Goal: Book appointment/travel/reservation

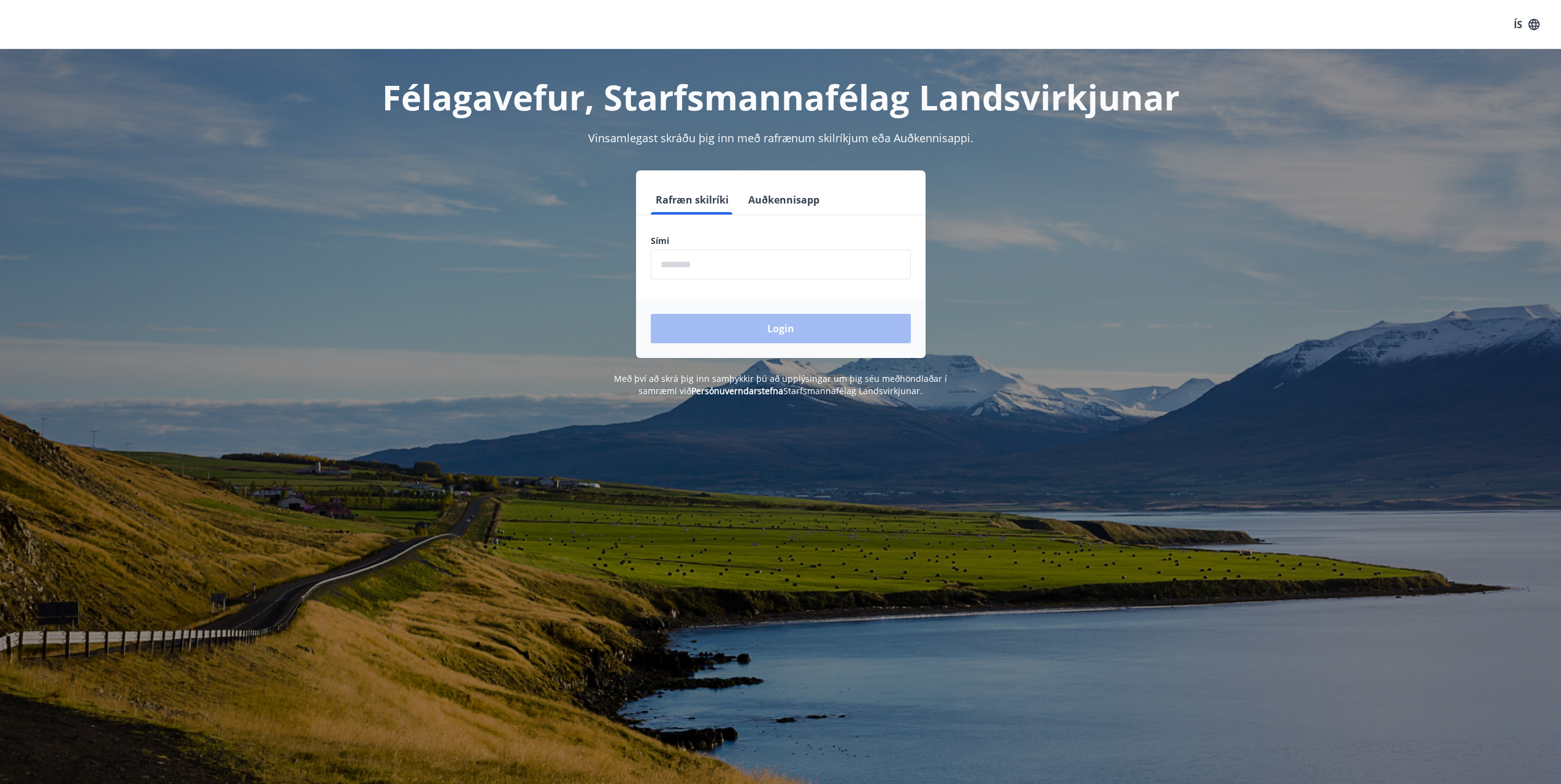
click at [722, 271] on input "phone" at bounding box center [780, 265] width 260 height 30
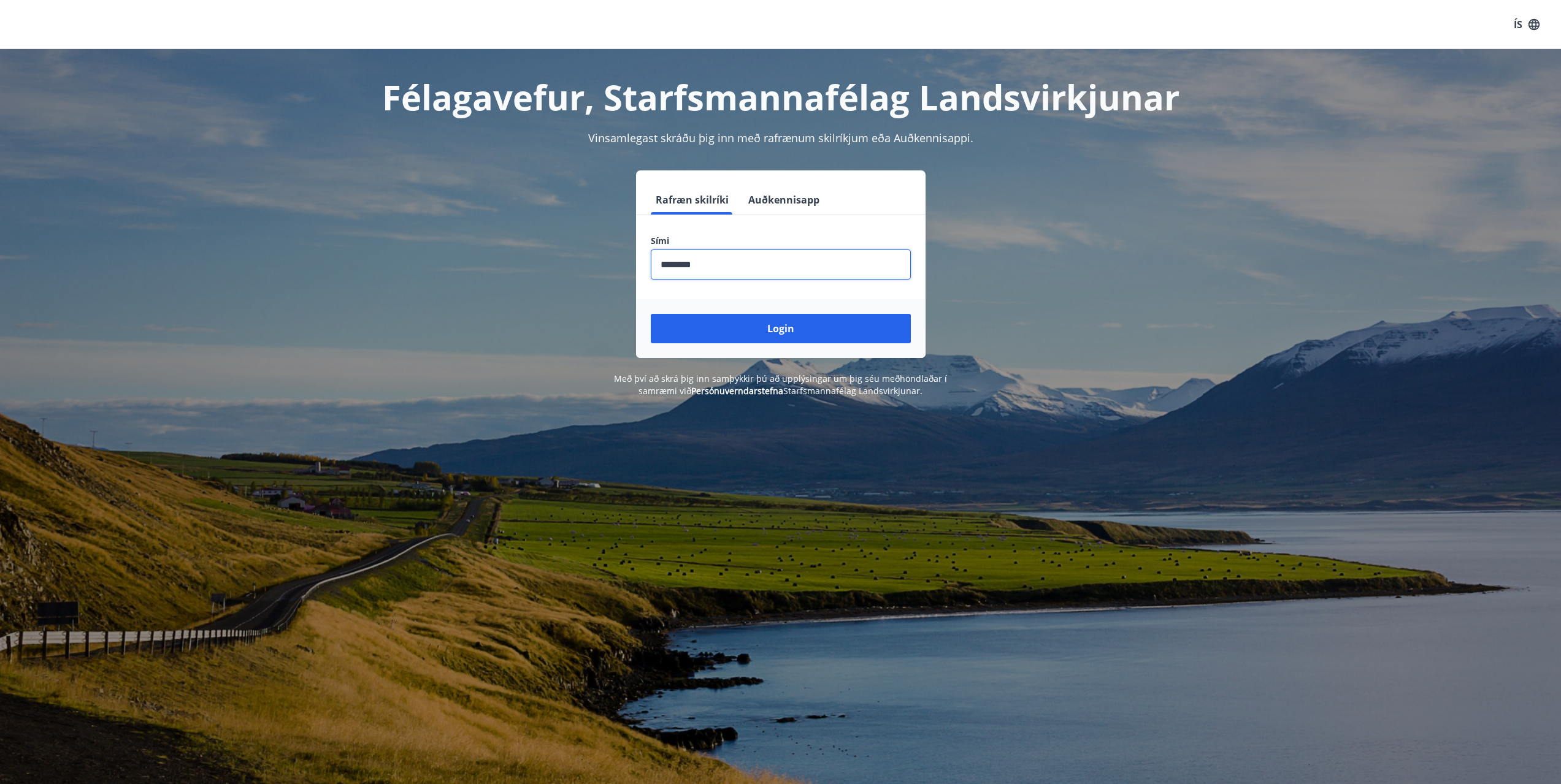
type input "********"
click at [651, 314] on button "Login" at bounding box center [780, 328] width 260 height 29
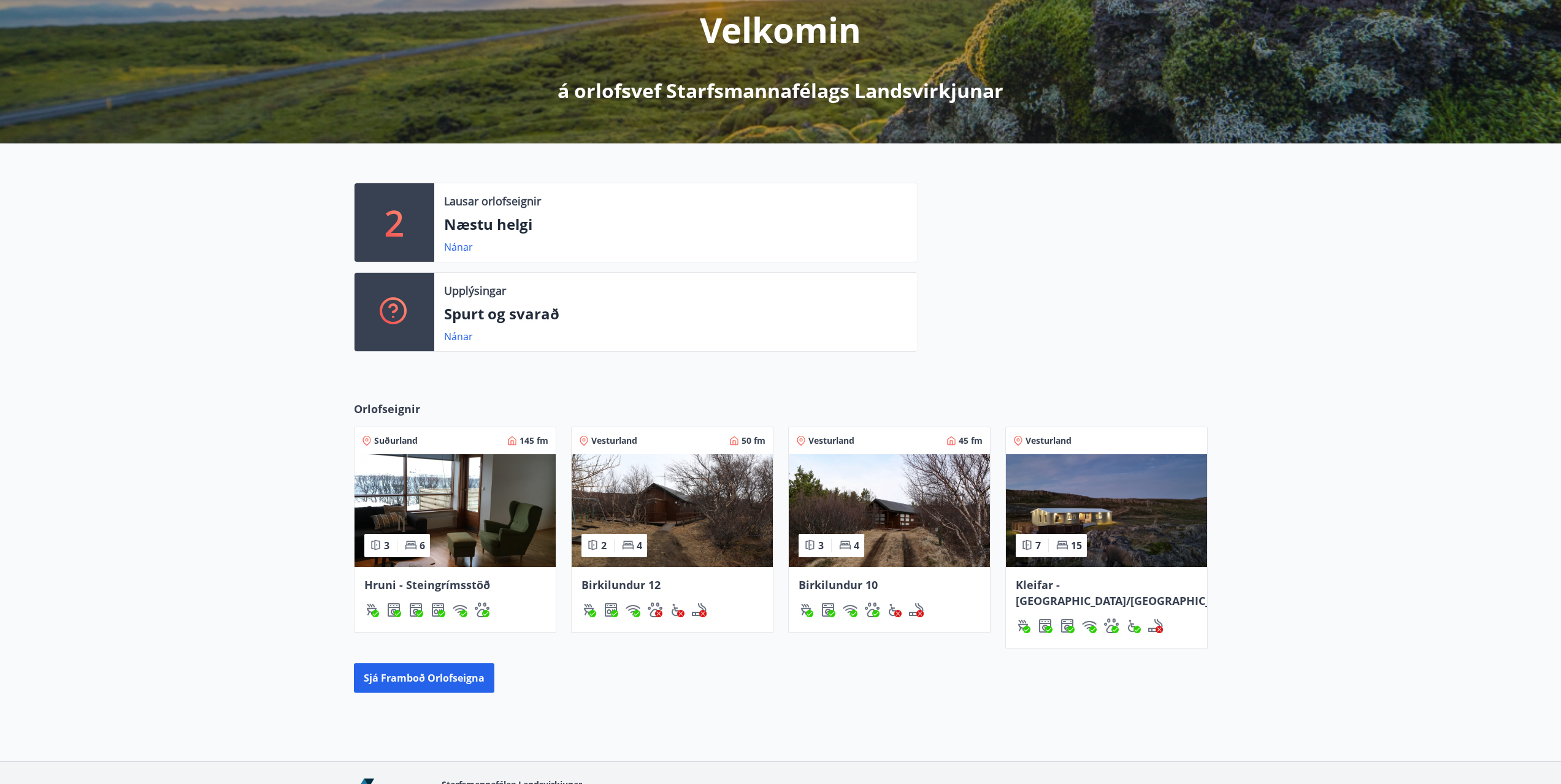
scroll to position [226, 0]
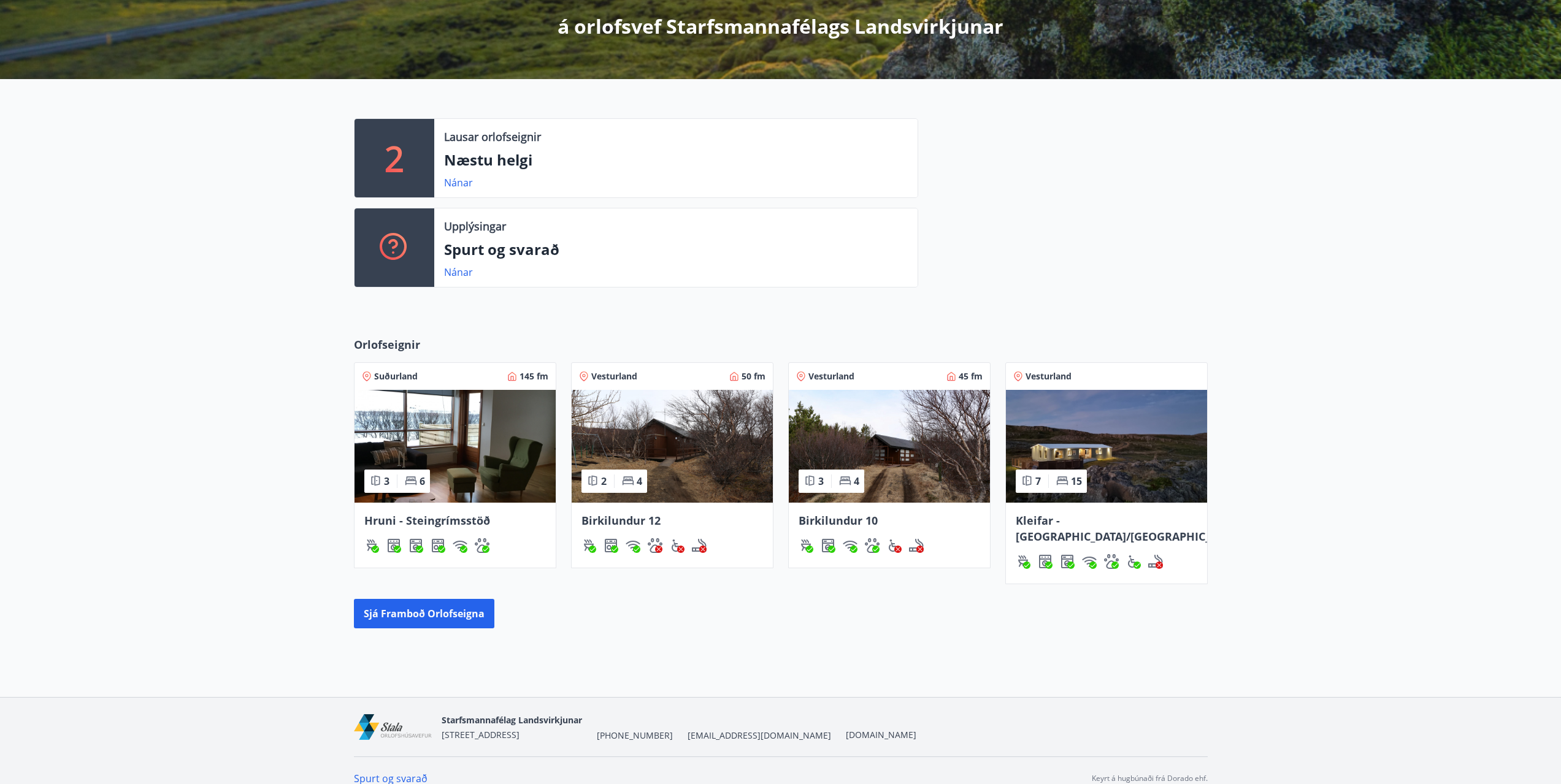
click at [601, 376] on span "Vesturland" at bounding box center [614, 376] width 46 height 12
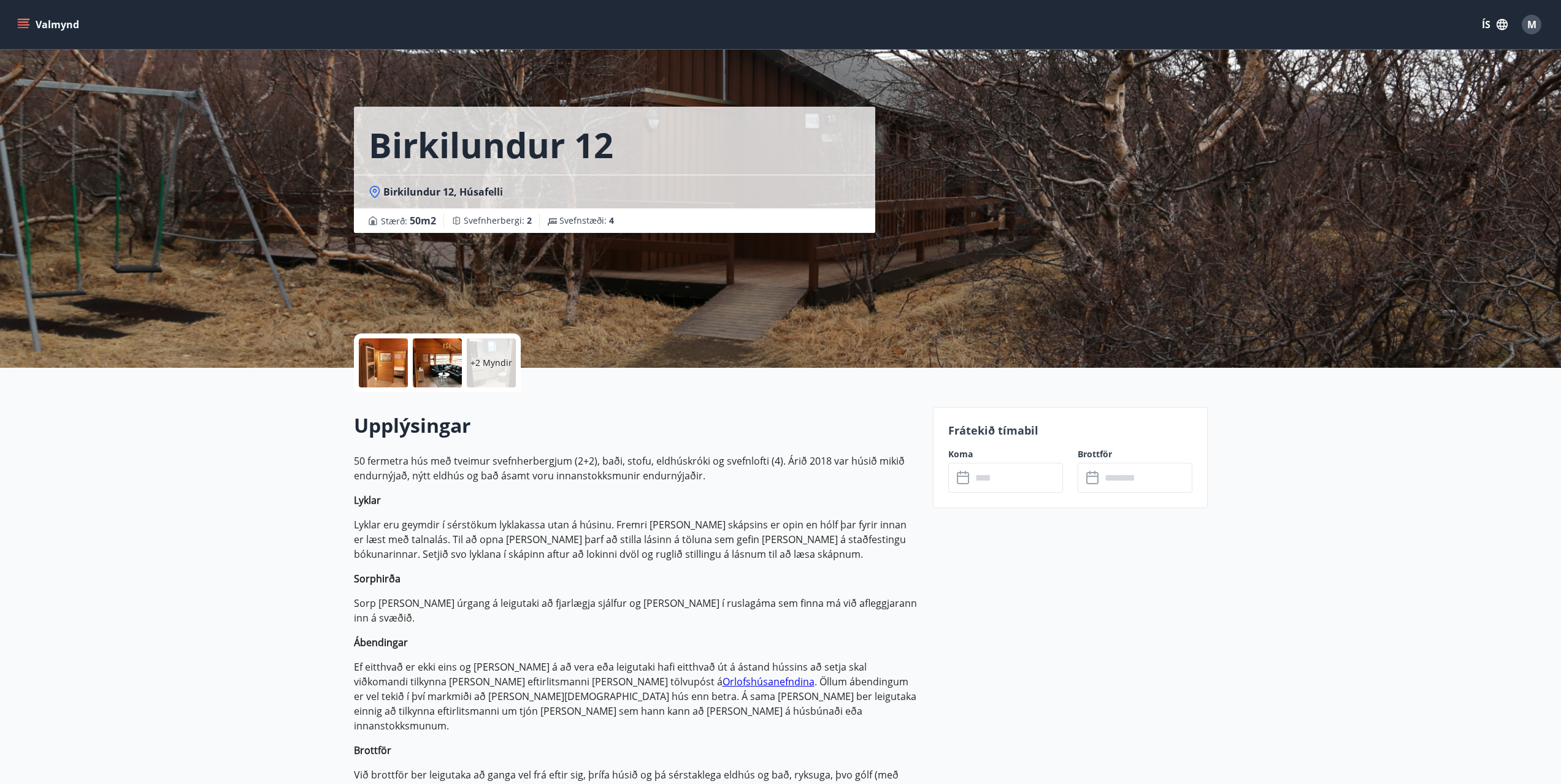
click at [388, 370] on div at bounding box center [383, 363] width 49 height 49
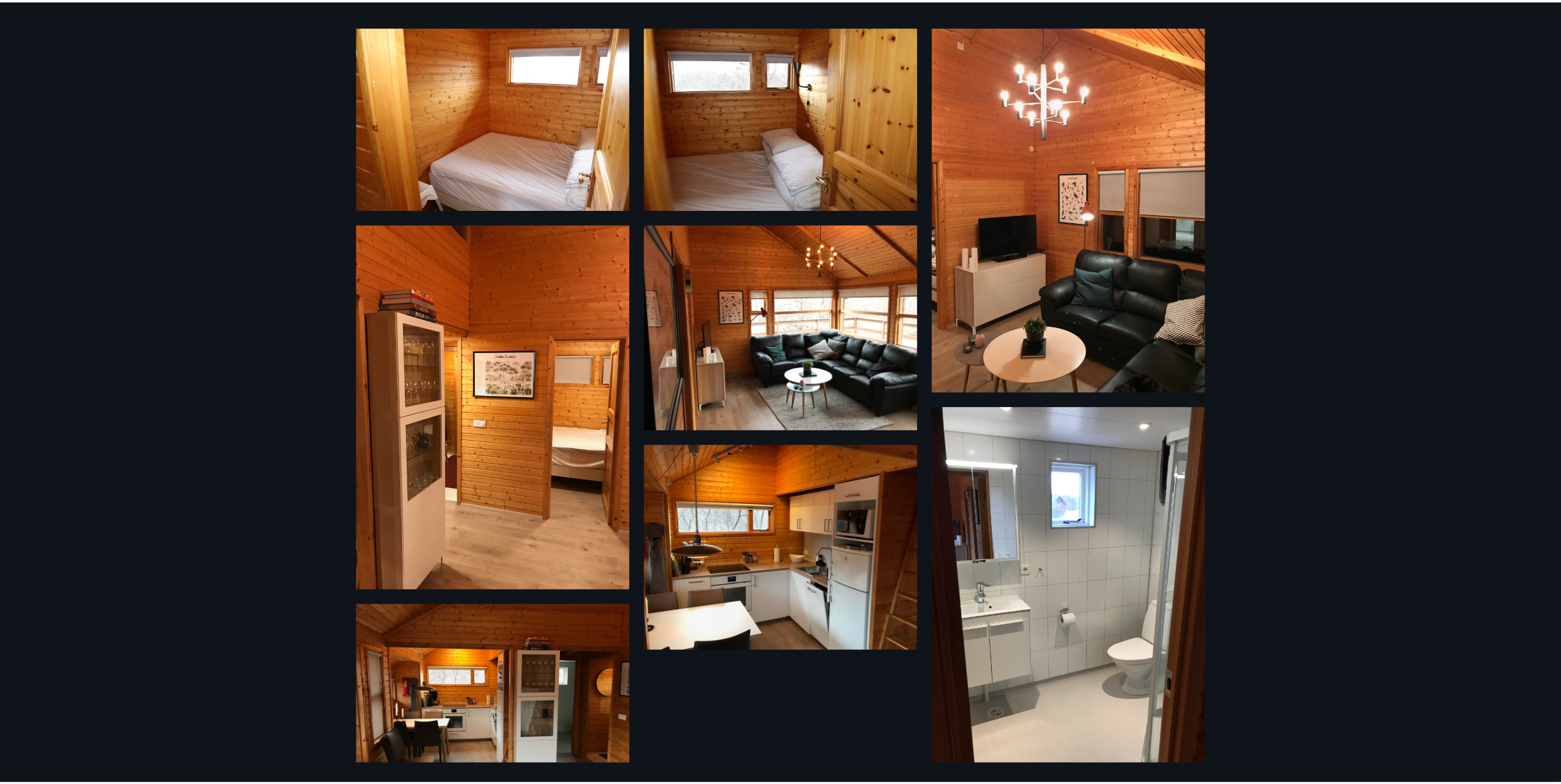
scroll to position [93, 0]
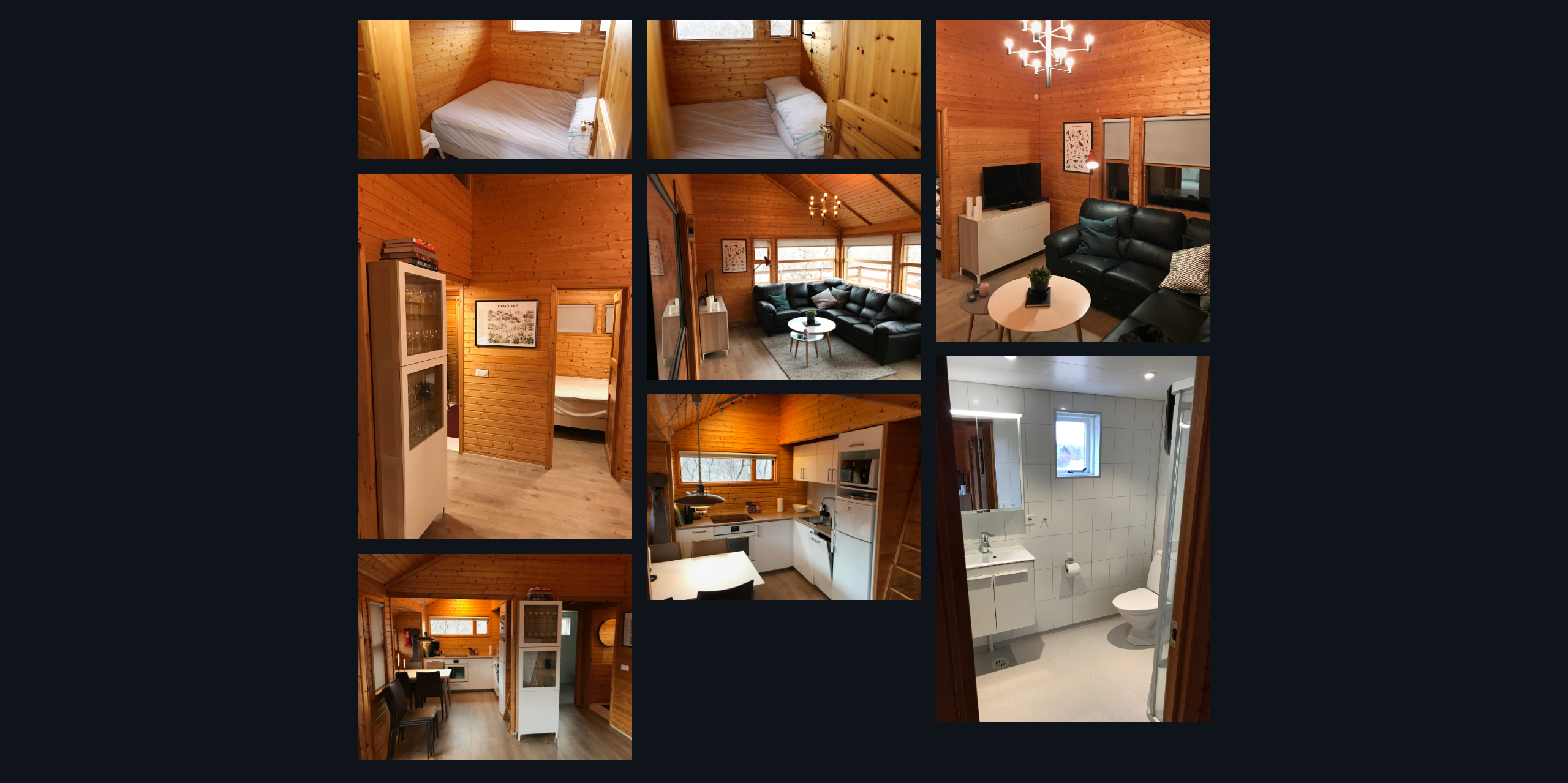
click at [230, 303] on div "8 Myndir" at bounding box center [784, 391] width 1568 height 783
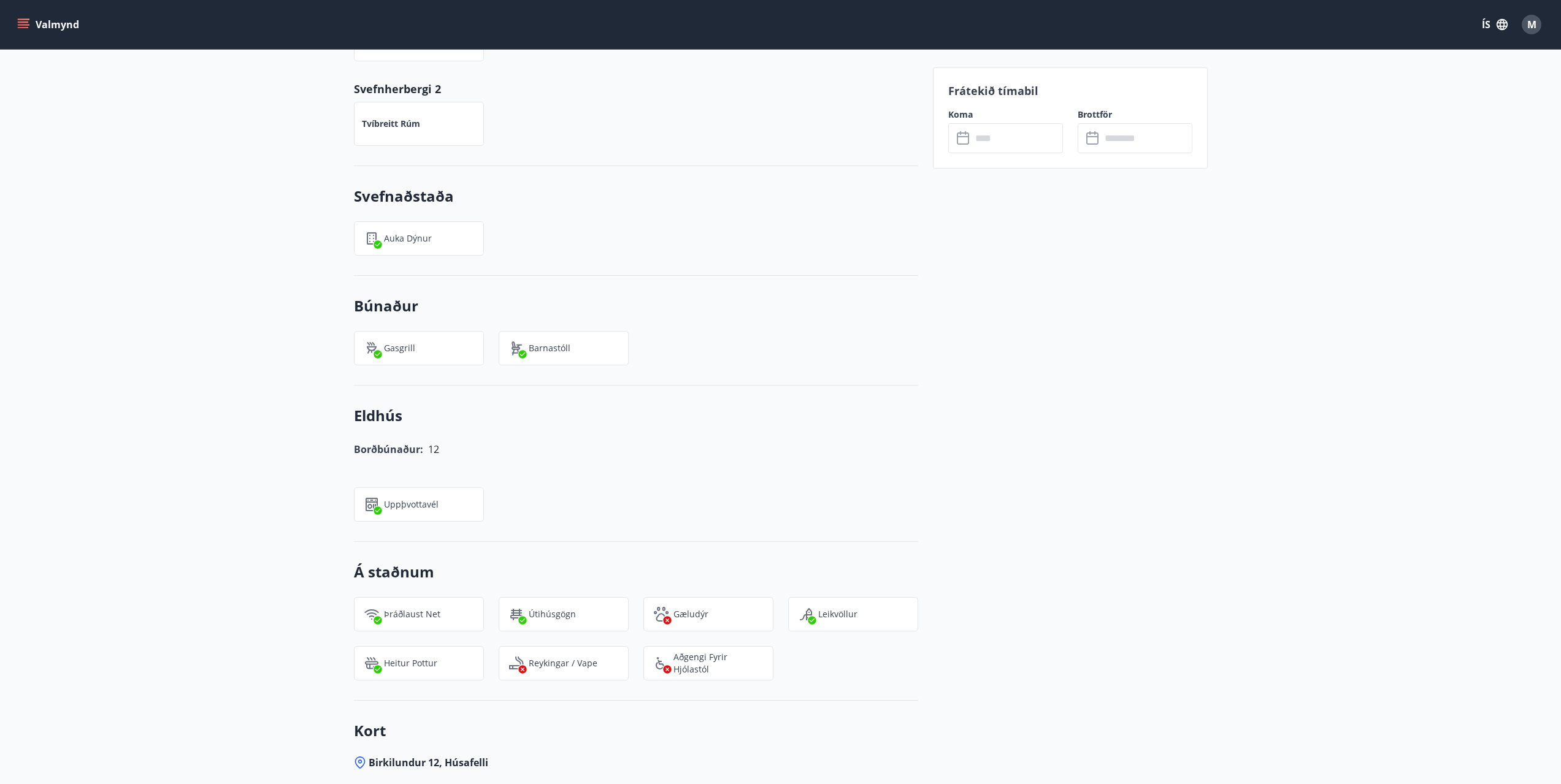
scroll to position [996, 0]
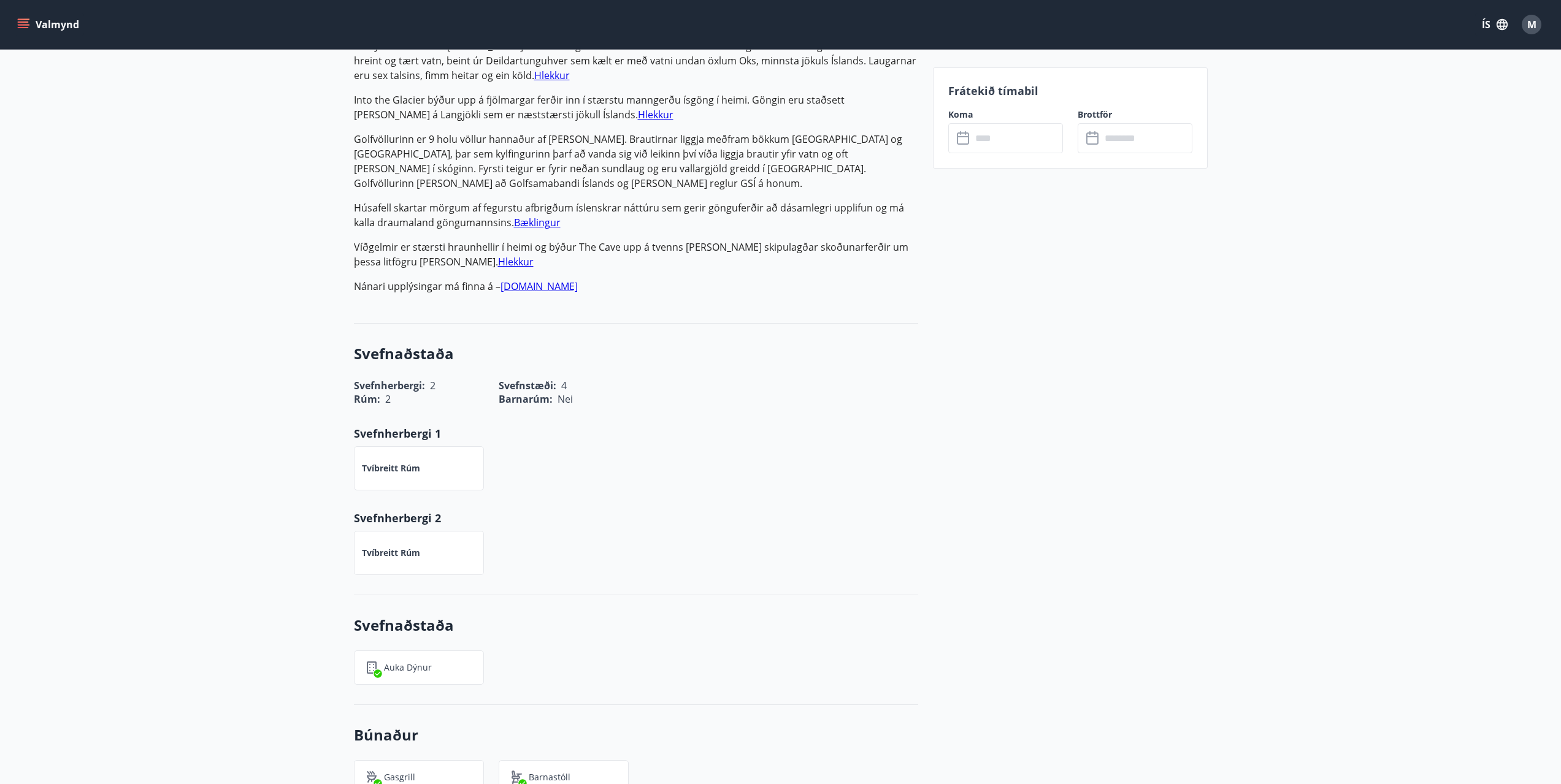
click at [1010, 123] on div "Koma ​ ​" at bounding box center [998, 131] width 129 height 45
click at [1008, 140] on input "text" at bounding box center [1017, 139] width 91 height 30
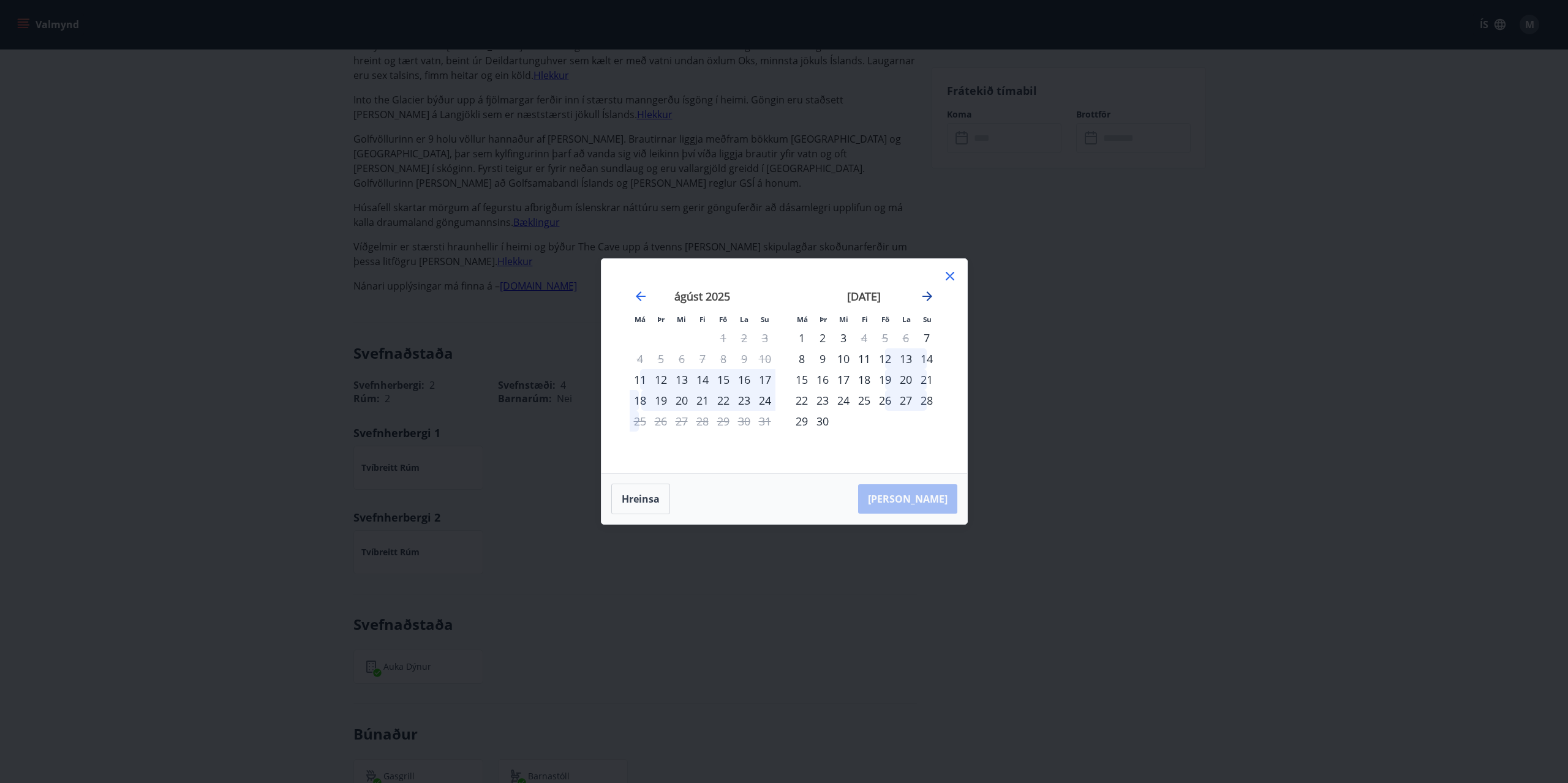
click at [929, 297] on icon "Move forward to switch to the next month." at bounding box center [927, 297] width 10 height 10
click at [804, 378] on div "13" at bounding box center [801, 379] width 21 height 21
click at [828, 377] on div "14" at bounding box center [822, 379] width 21 height 21
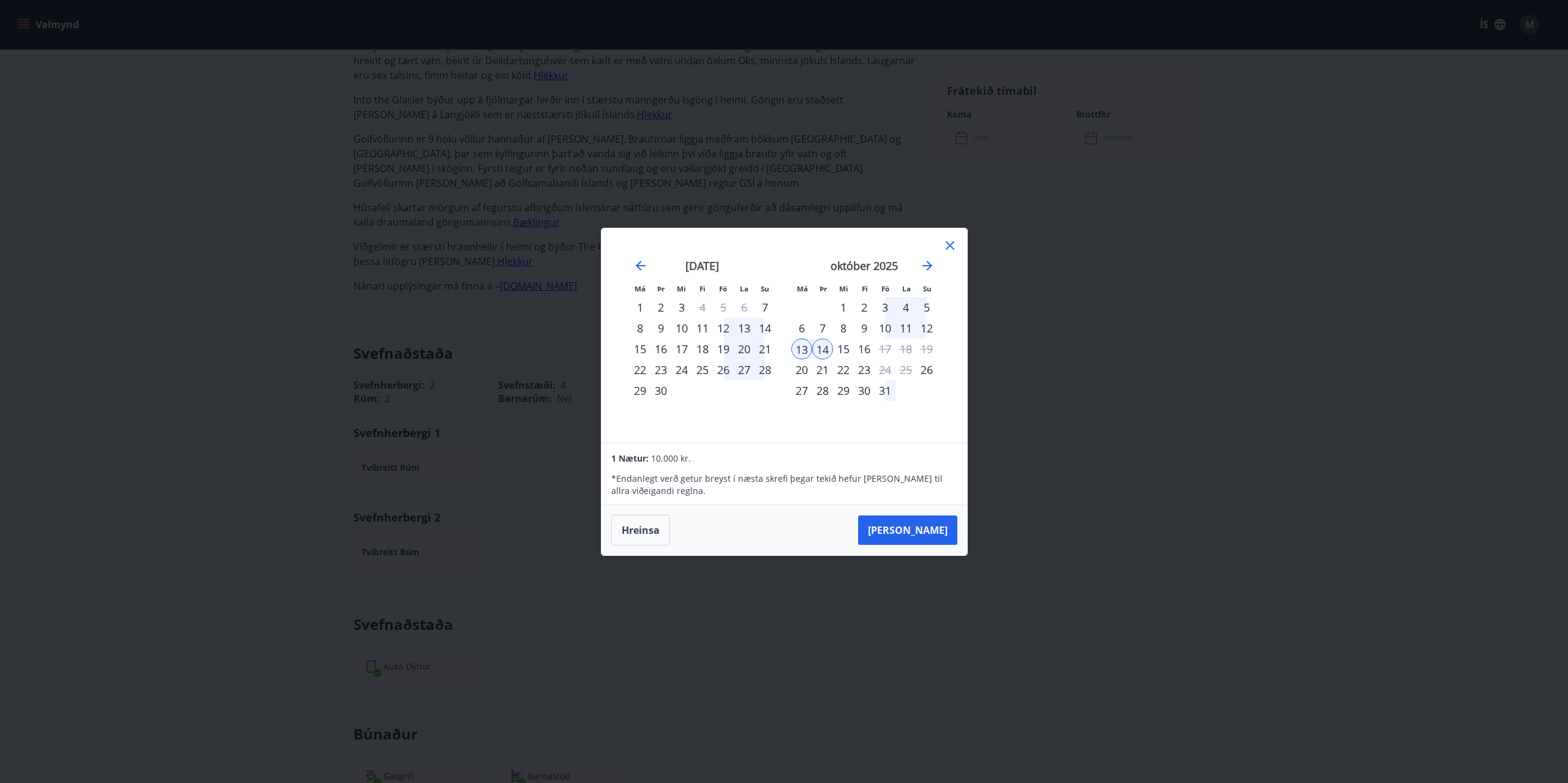
click at [822, 354] on div "14" at bounding box center [822, 349] width 21 height 21
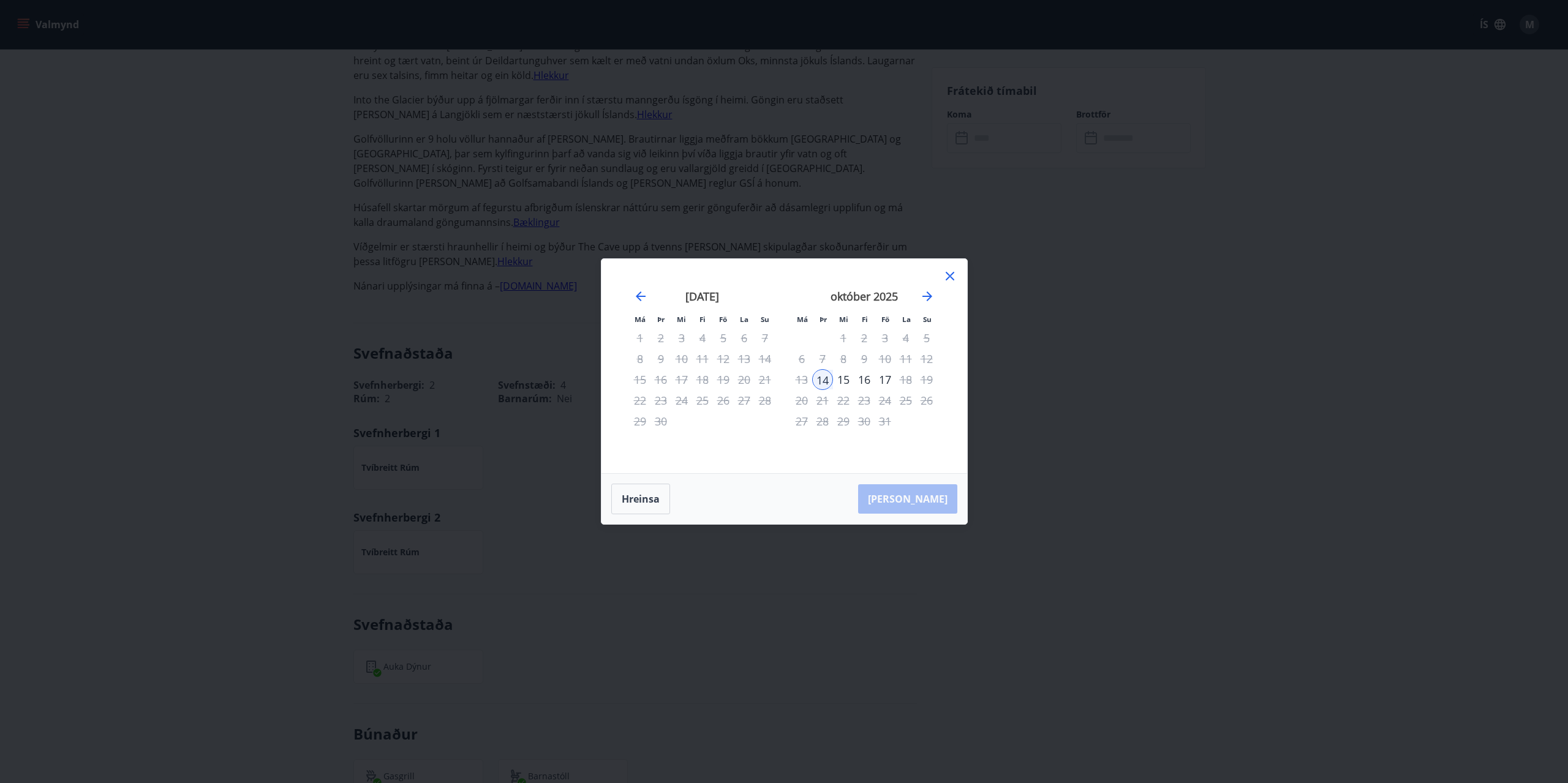
click at [822, 379] on div "14" at bounding box center [822, 379] width 21 height 21
click at [816, 374] on div "14" at bounding box center [822, 379] width 21 height 21
click at [820, 384] on div "14" at bounding box center [822, 379] width 21 height 21
click at [948, 279] on icon at bounding box center [951, 276] width 15 height 15
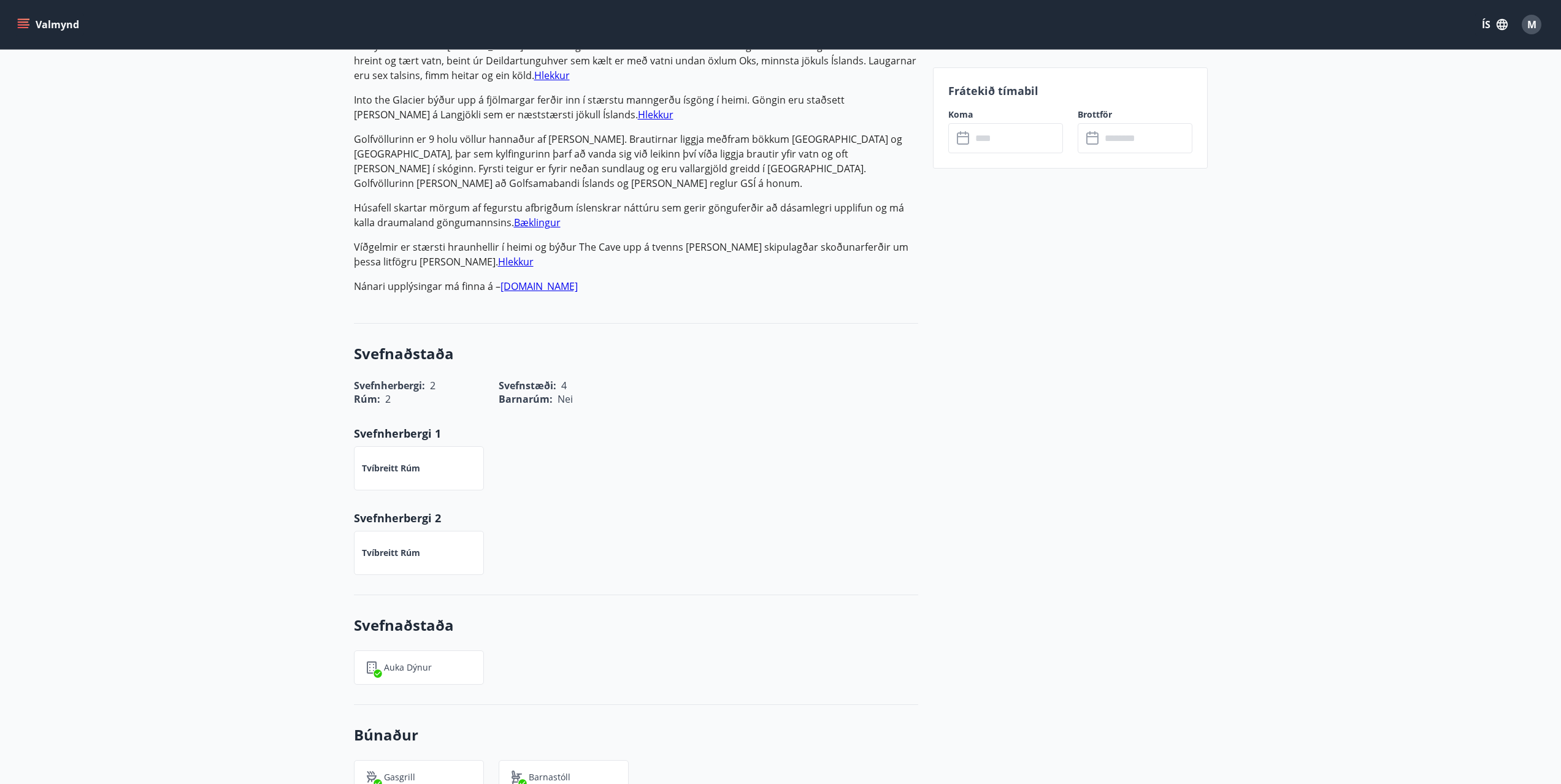
click at [1028, 156] on div "Frátekið tímabil Koma ​ ​ Brottför ​ ​" at bounding box center [1070, 118] width 275 height 101
click at [1030, 146] on input "text" at bounding box center [1017, 139] width 91 height 30
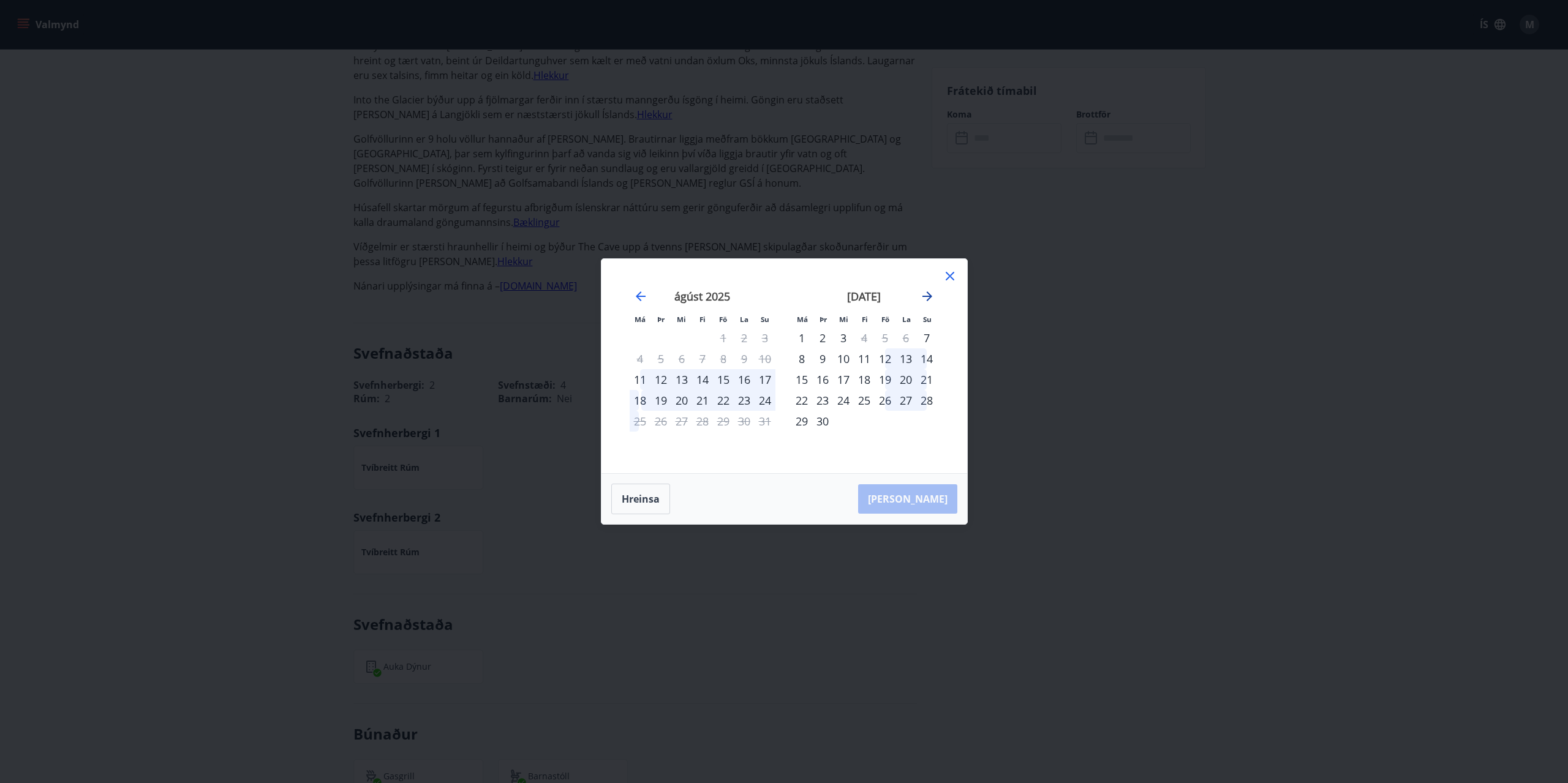
click at [932, 295] on icon "Move forward to switch to the next month." at bounding box center [927, 297] width 15 height 15
click at [802, 419] on div "27" at bounding box center [801, 421] width 21 height 21
click at [822, 419] on div "28" at bounding box center [822, 421] width 21 height 21
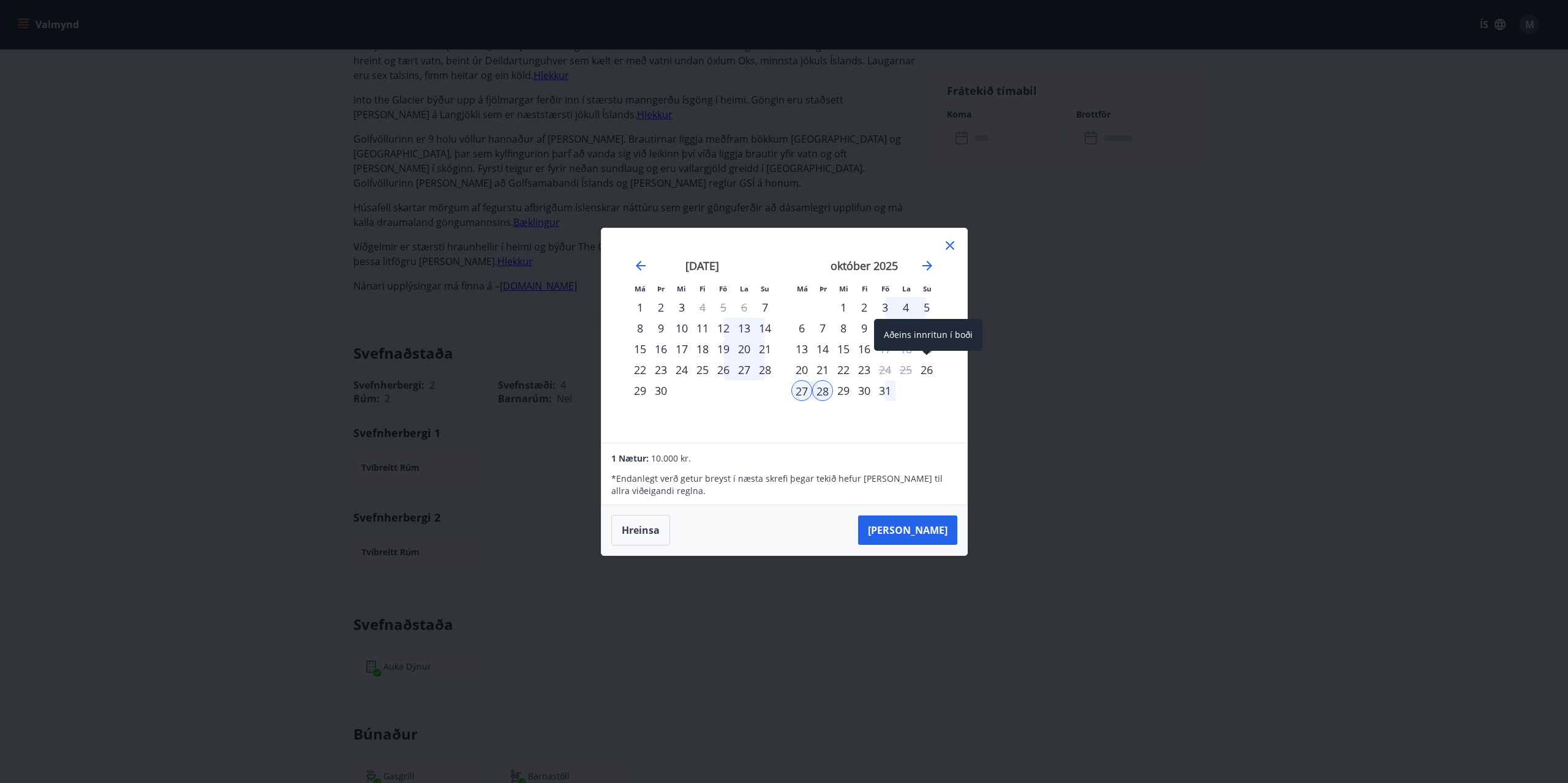
click at [927, 369] on div "26" at bounding box center [927, 370] width 21 height 21
click at [927, 367] on div "26" at bounding box center [927, 370] width 21 height 21
click at [945, 240] on icon at bounding box center [951, 246] width 15 height 15
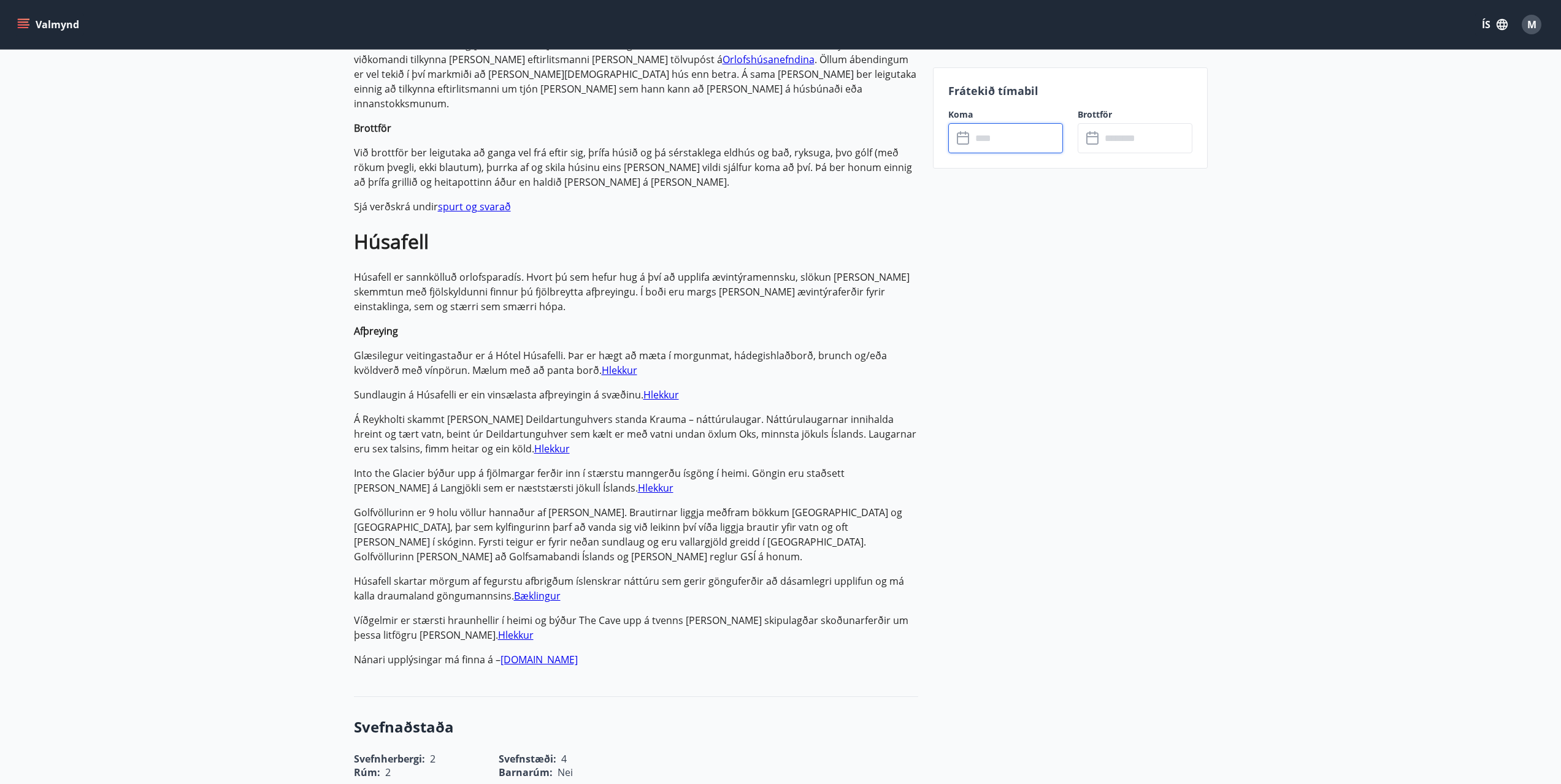
scroll to position [505, 0]
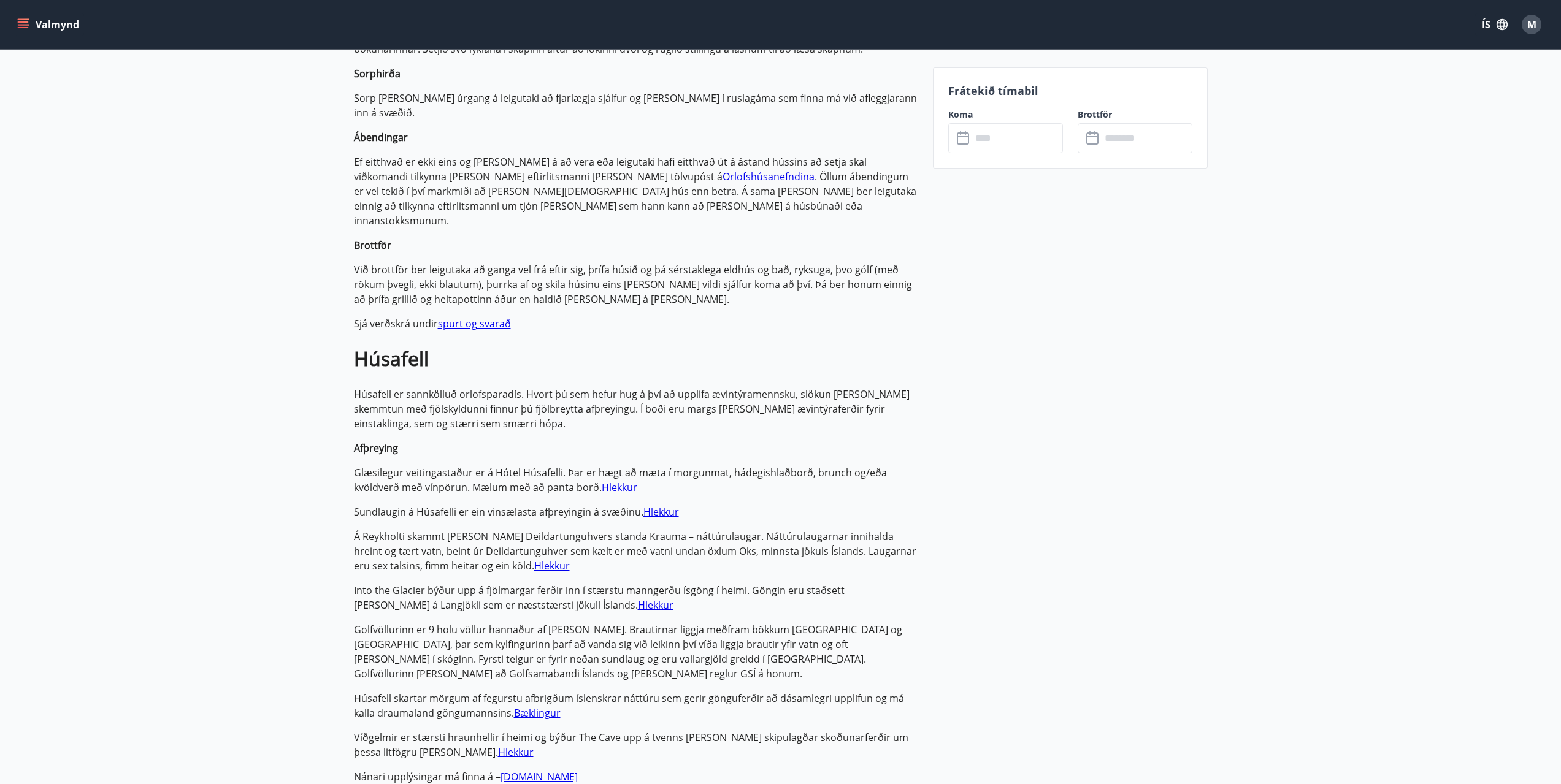
click at [1022, 156] on div "Frátekið tímabil Koma ​ ​ Brottför ​ ​" at bounding box center [1070, 118] width 275 height 101
click at [1022, 138] on input "text" at bounding box center [1017, 139] width 91 height 30
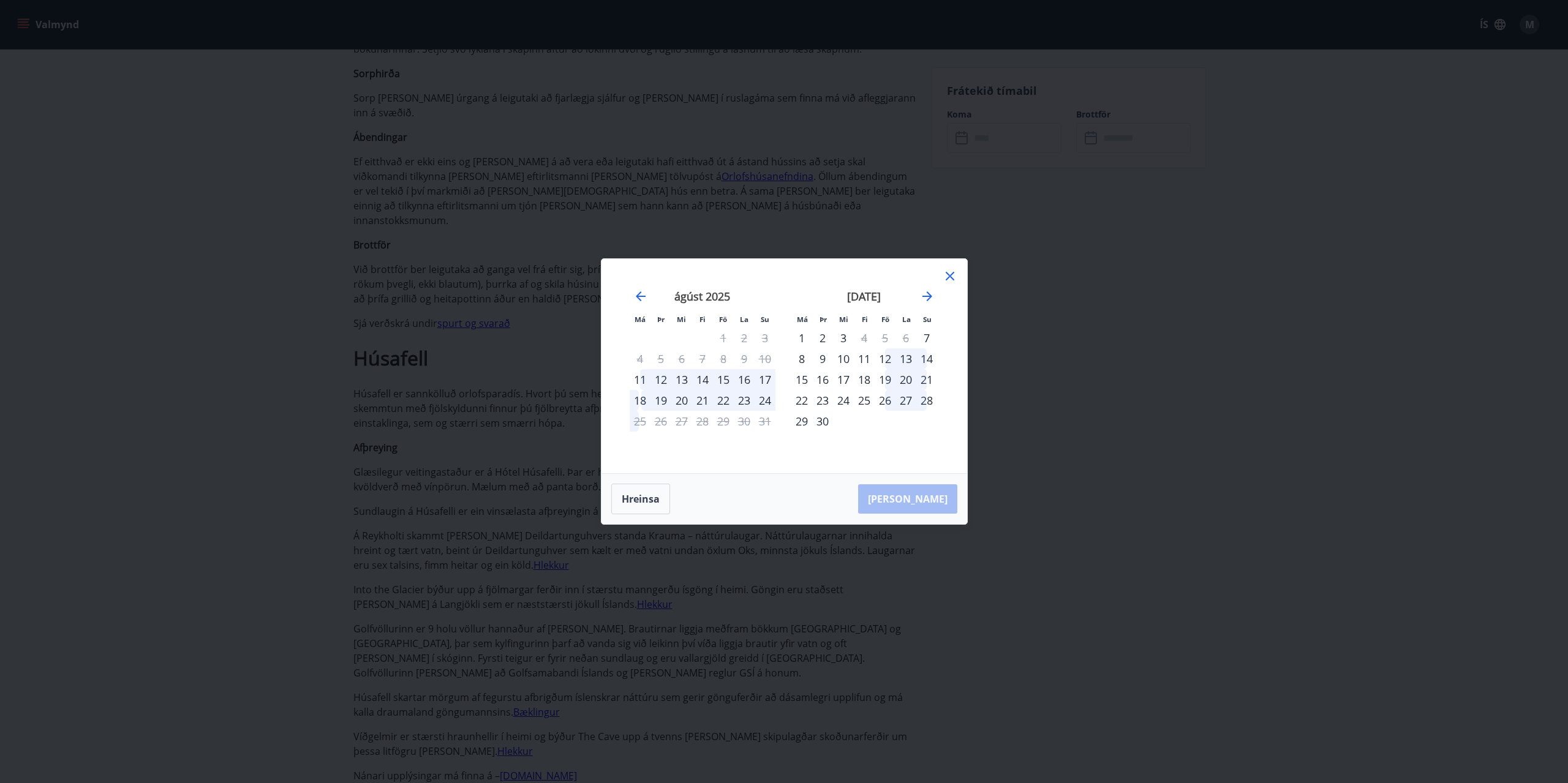
click at [938, 299] on div "september 2025 1 2 3 4 5 6 7 8 9 10 11 12 13 14 15 16 17 18 19 20 21 22 23 24 2…" at bounding box center [864, 374] width 162 height 201
click at [923, 295] on icon "Move forward to switch to the next month." at bounding box center [927, 297] width 15 height 15
click at [924, 295] on icon "Move forward to switch to the next month." at bounding box center [927, 297] width 15 height 15
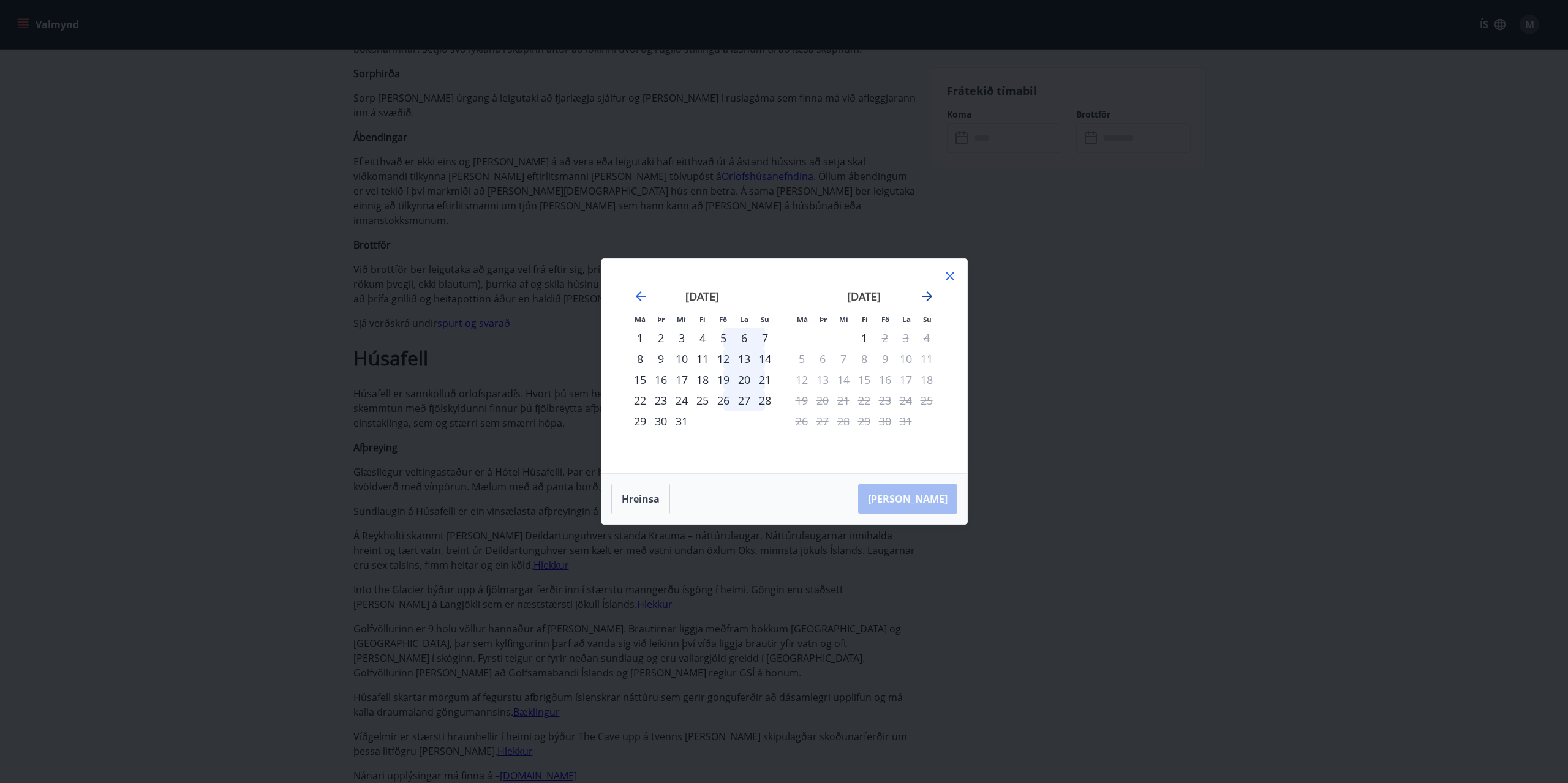
click at [924, 295] on icon "Move forward to switch to the next month." at bounding box center [927, 297] width 15 height 15
click at [946, 276] on icon at bounding box center [951, 276] width 15 height 15
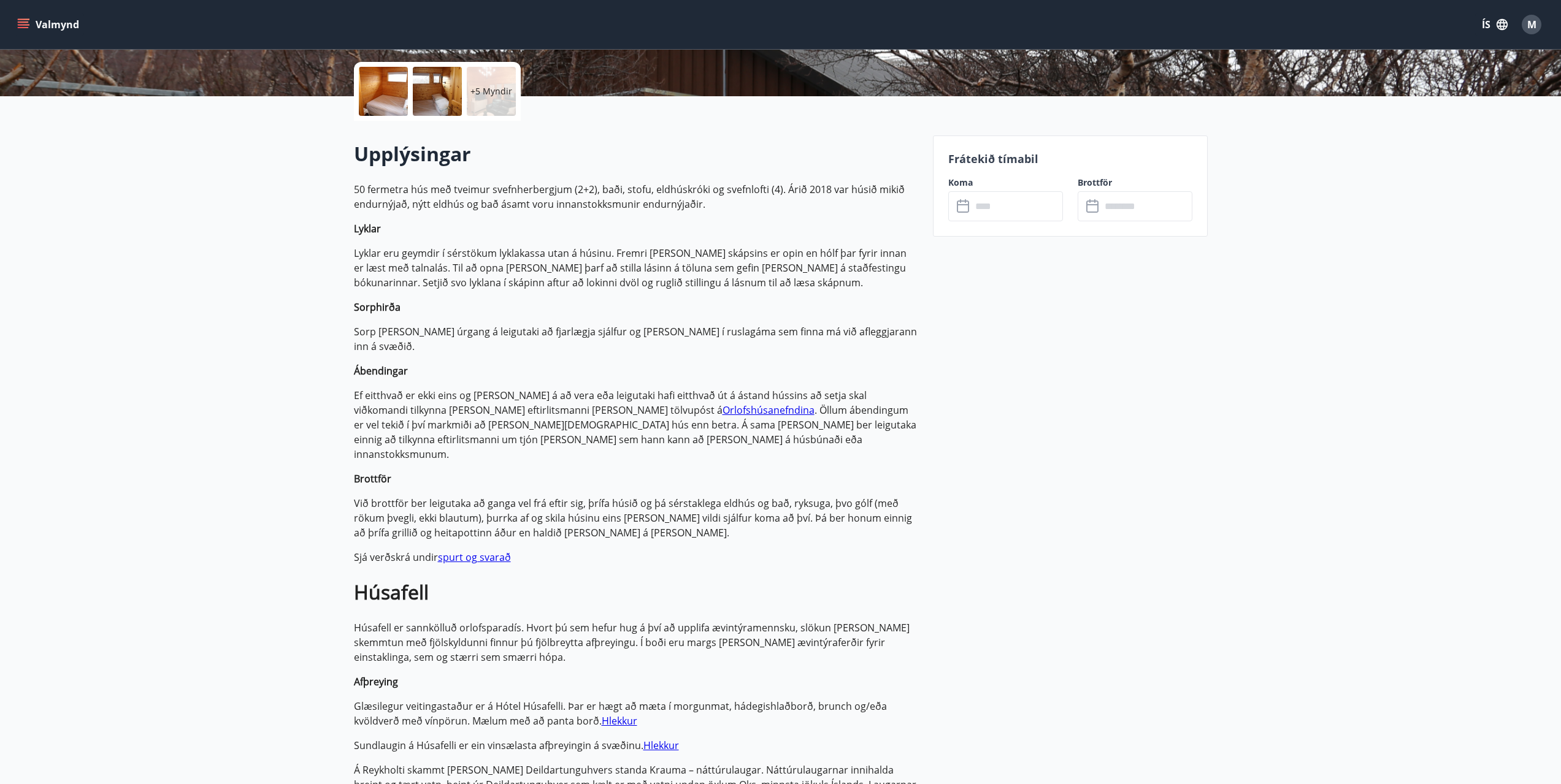
scroll to position [0, 0]
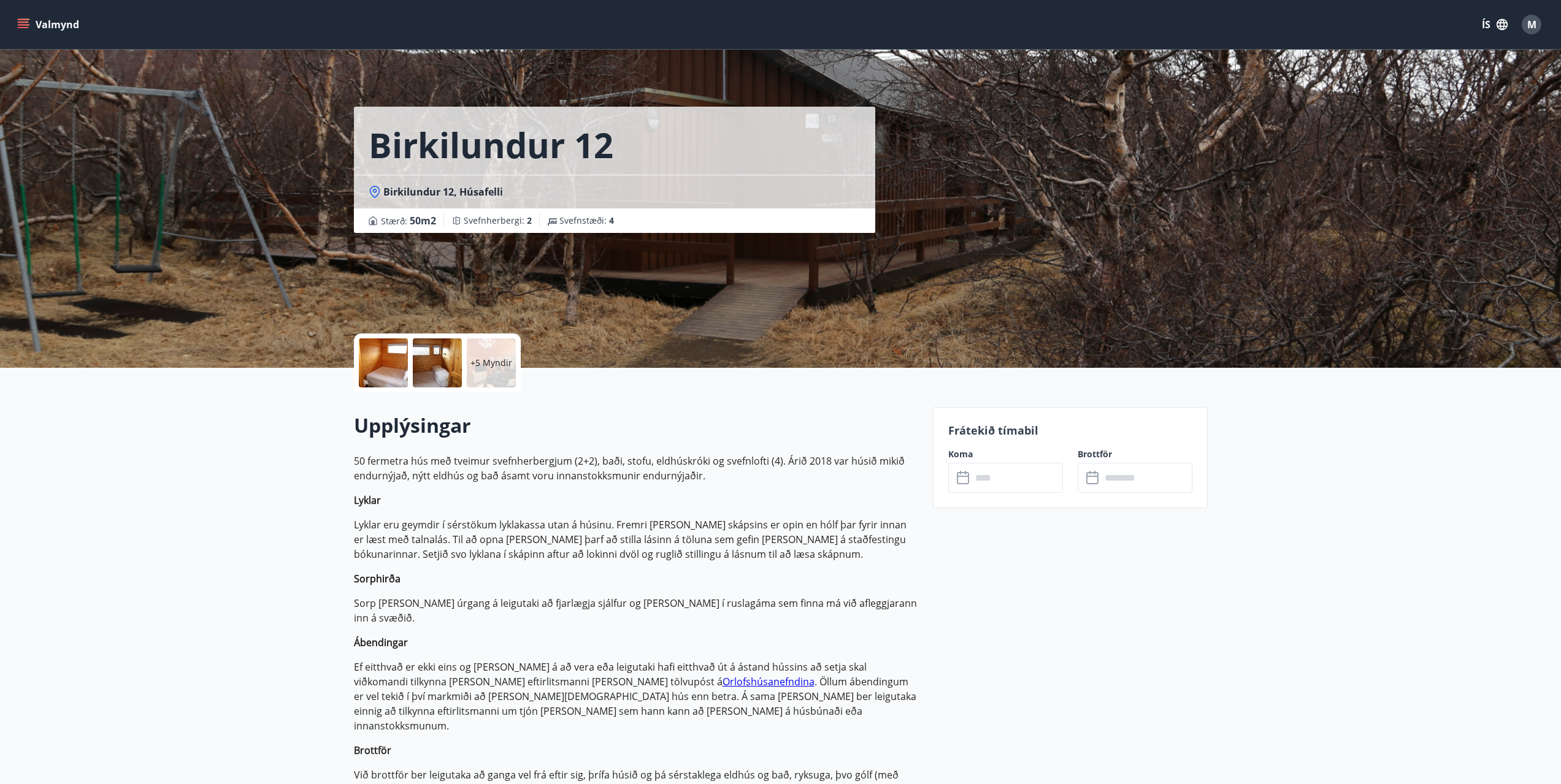
click at [32, 17] on button "Valmynd" at bounding box center [50, 24] width 70 height 22
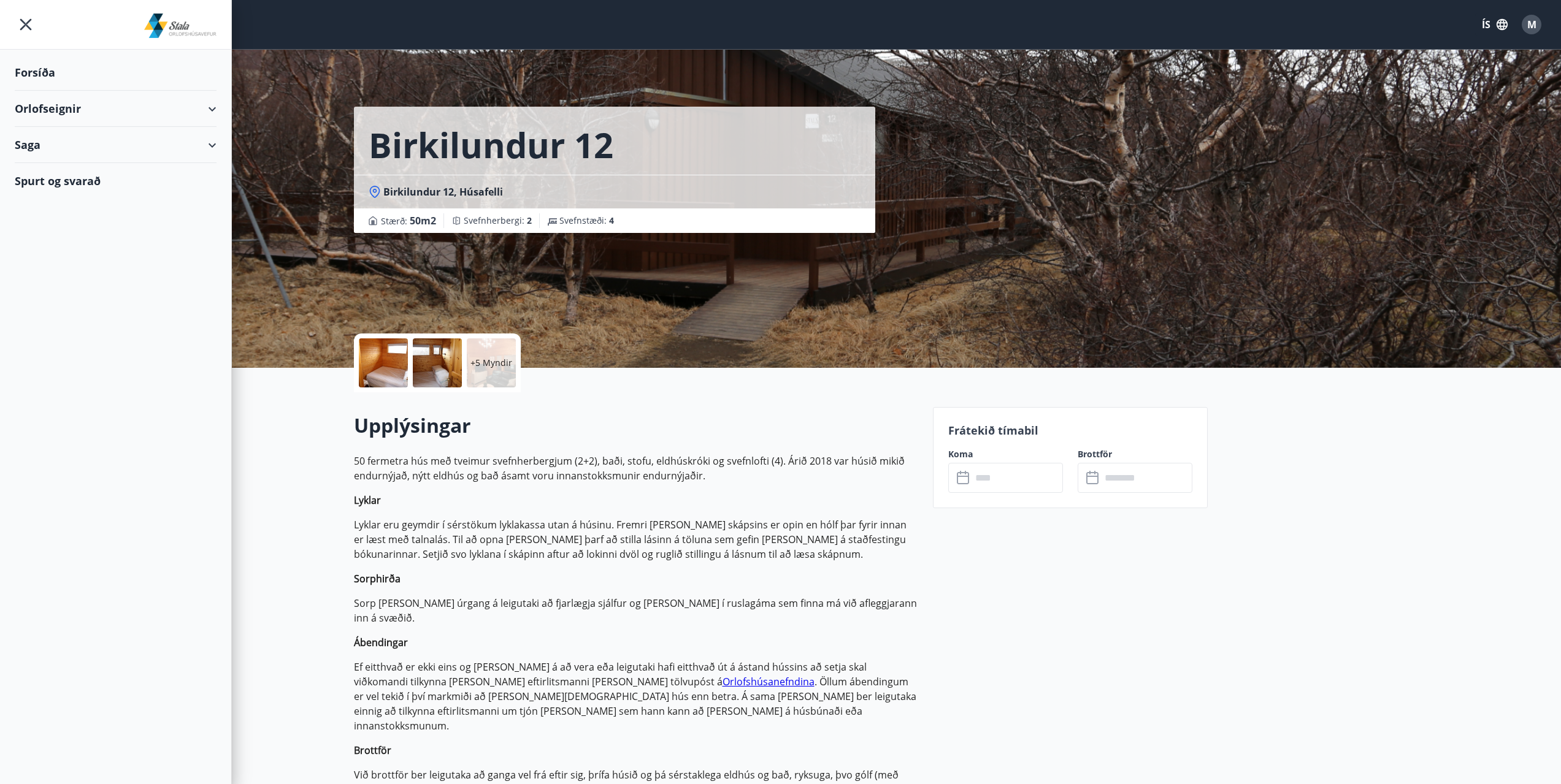
click at [27, 70] on div "Forsíða" at bounding box center [115, 73] width 202 height 37
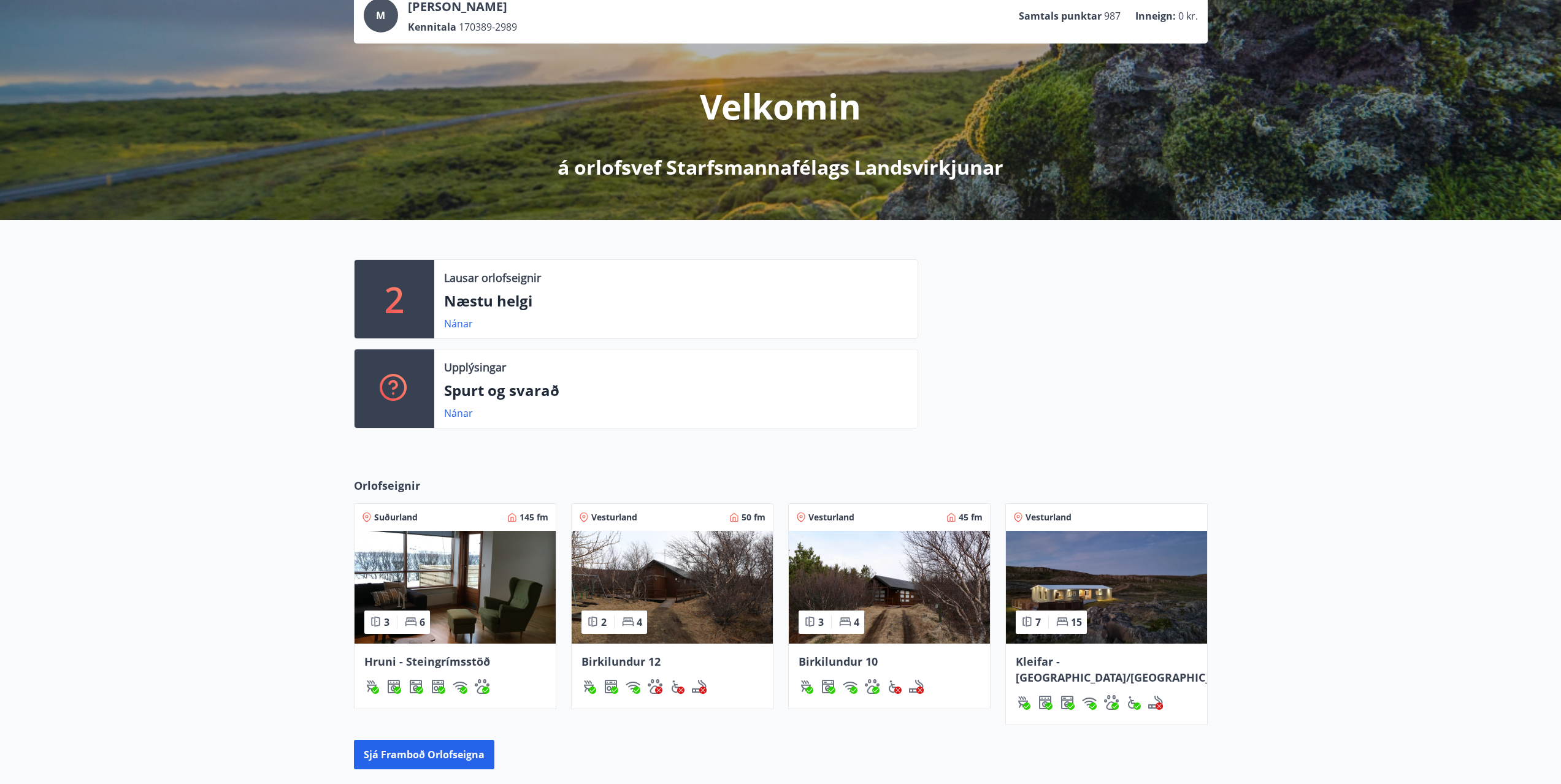
scroll to position [226, 0]
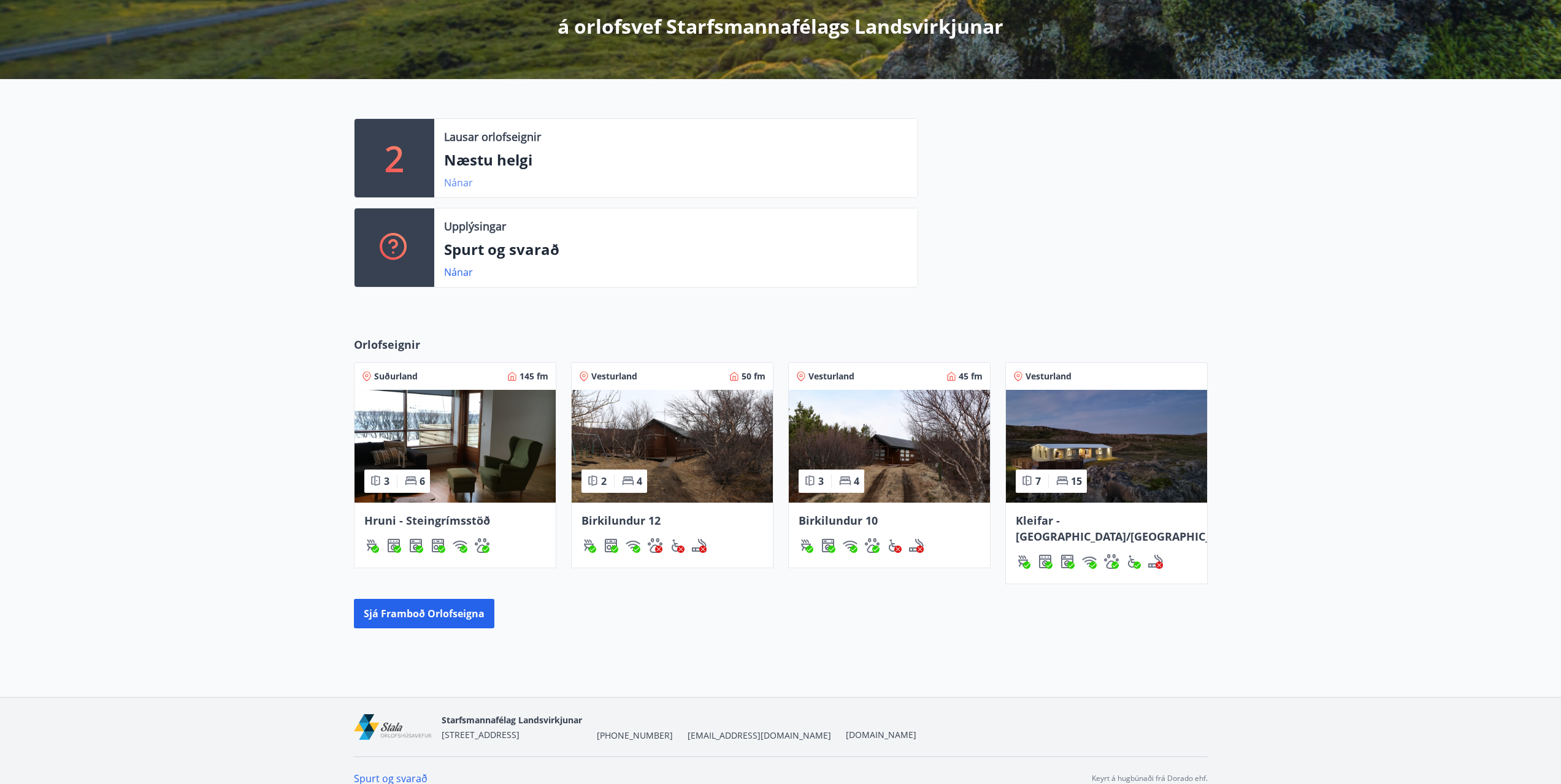
click at [470, 184] on link "Nánar" at bounding box center [458, 183] width 29 height 13
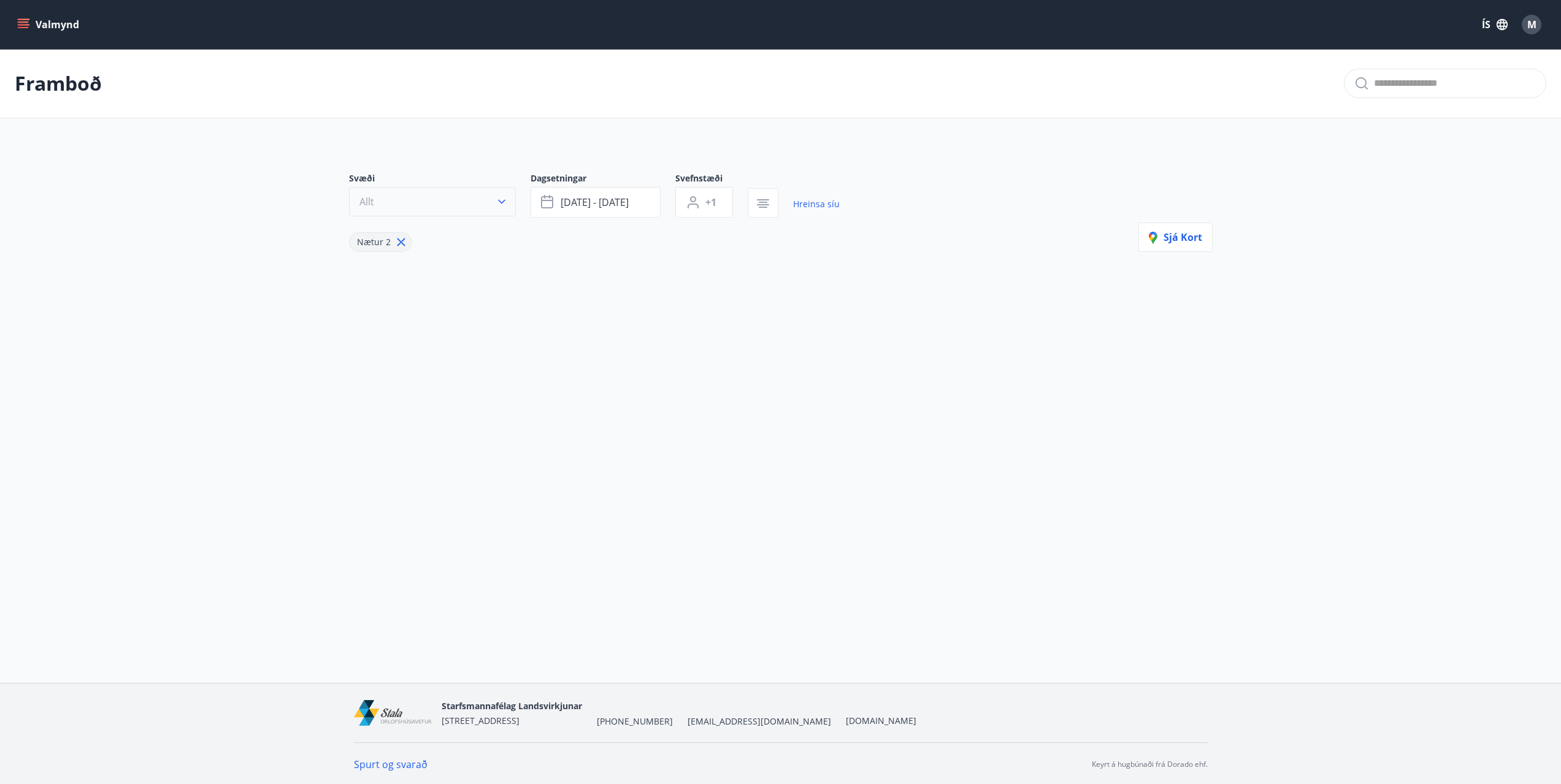
type input "*"
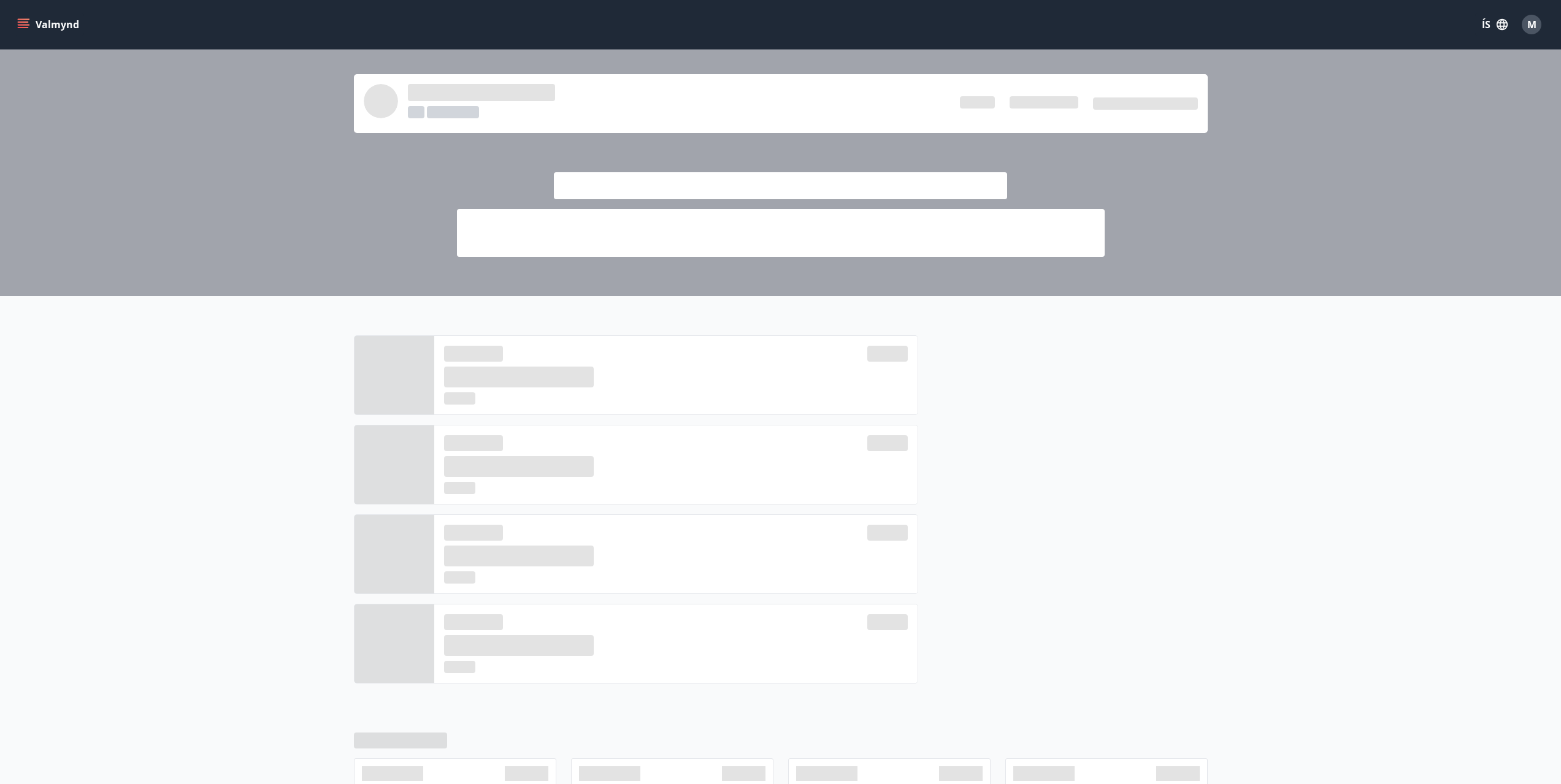
scroll to position [226, 0]
